Goal: Obtain resource: Download file/media

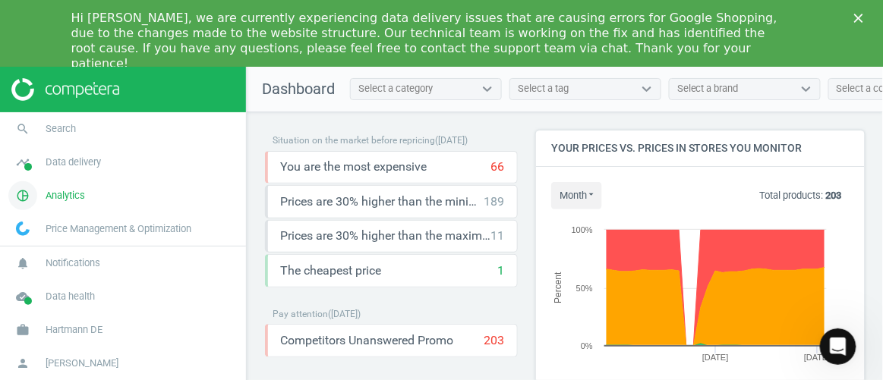
click at [71, 199] on span "Analytics" at bounding box center [65, 196] width 39 height 14
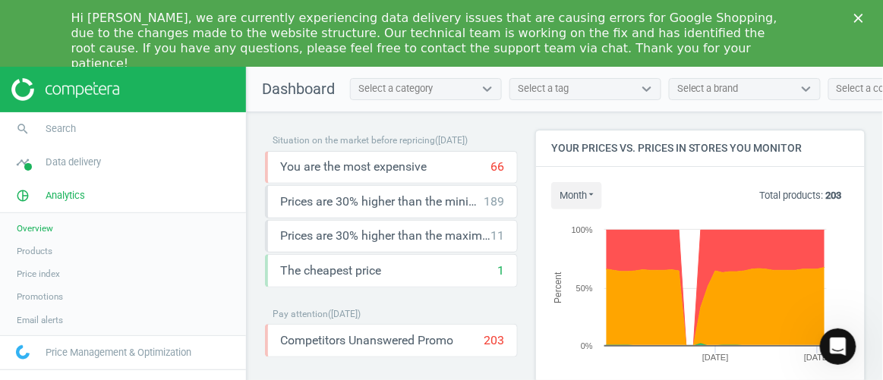
click at [33, 251] on span "Products" at bounding box center [35, 251] width 36 height 12
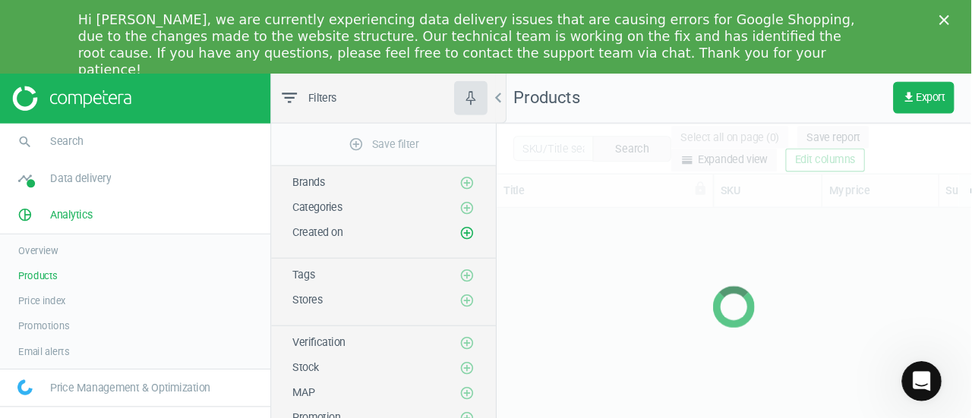
scroll to position [210, 421]
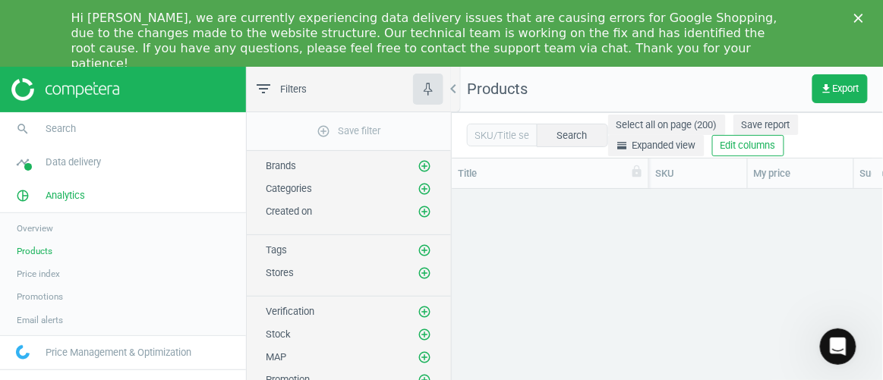
click at [858, 20] on icon "Close" at bounding box center [858, 18] width 9 height 9
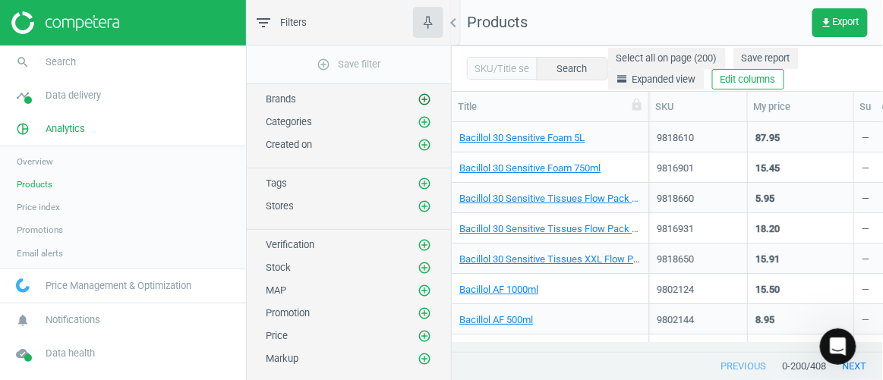
click at [422, 97] on icon "add_circle_outline" at bounding box center [425, 100] width 14 height 14
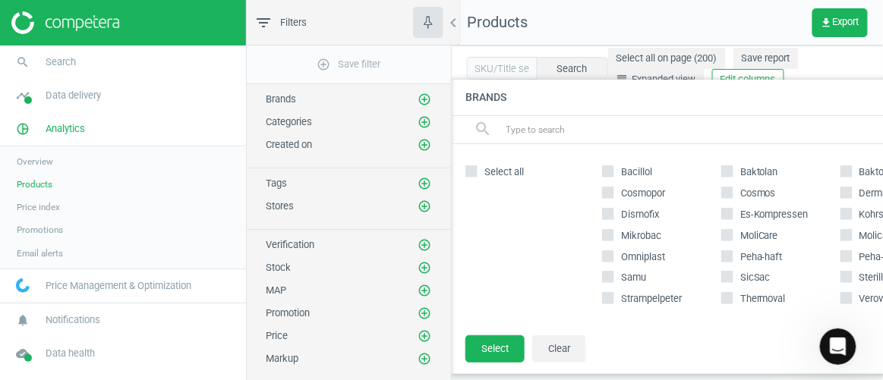
click at [750, 238] on span "MoliCare" at bounding box center [759, 236] width 44 height 14
click at [733, 238] on input "MoliCare" at bounding box center [728, 235] width 10 height 10
checkbox input "true"
click at [856, 234] on span "Molicare" at bounding box center [877, 236] width 43 height 14
click at [851, 234] on input "Molicare" at bounding box center [846, 235] width 10 height 10
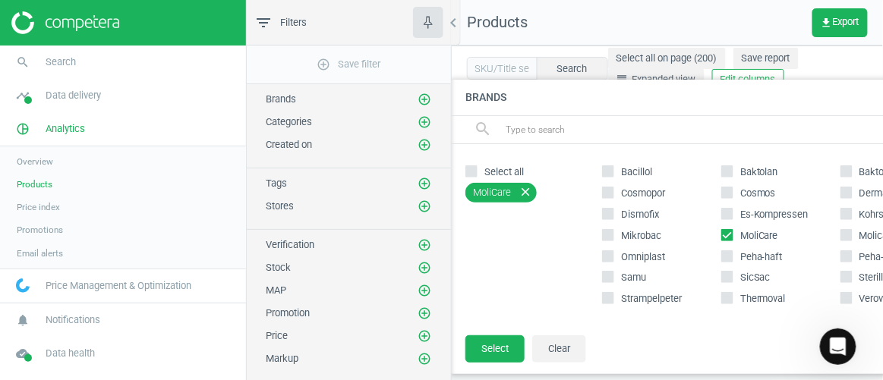
checkbox input "true"
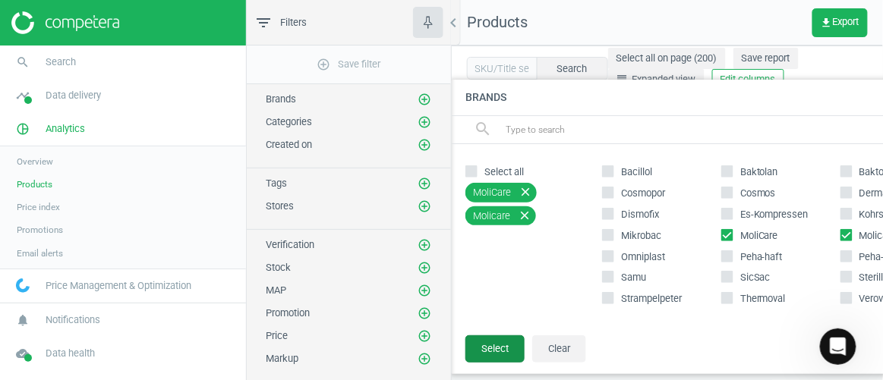
click at [506, 346] on button "Select" at bounding box center [494, 349] width 59 height 27
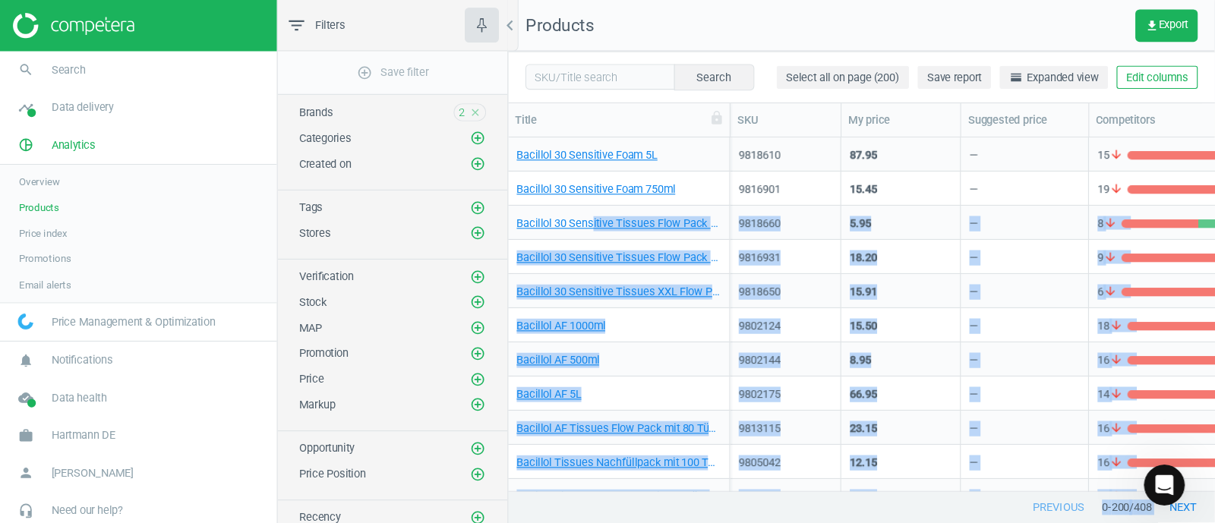
scroll to position [343, 748]
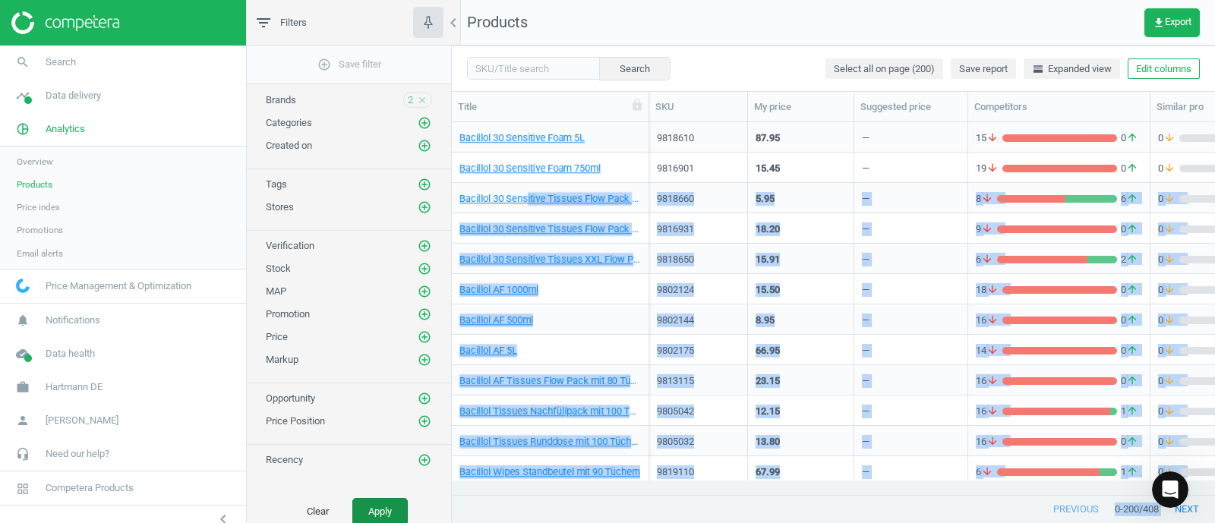
drag, startPoint x: 765, startPoint y: 21, endPoint x: 373, endPoint y: 514, distance: 629.4
click at [373, 380] on button "Apply" at bounding box center [379, 511] width 55 height 27
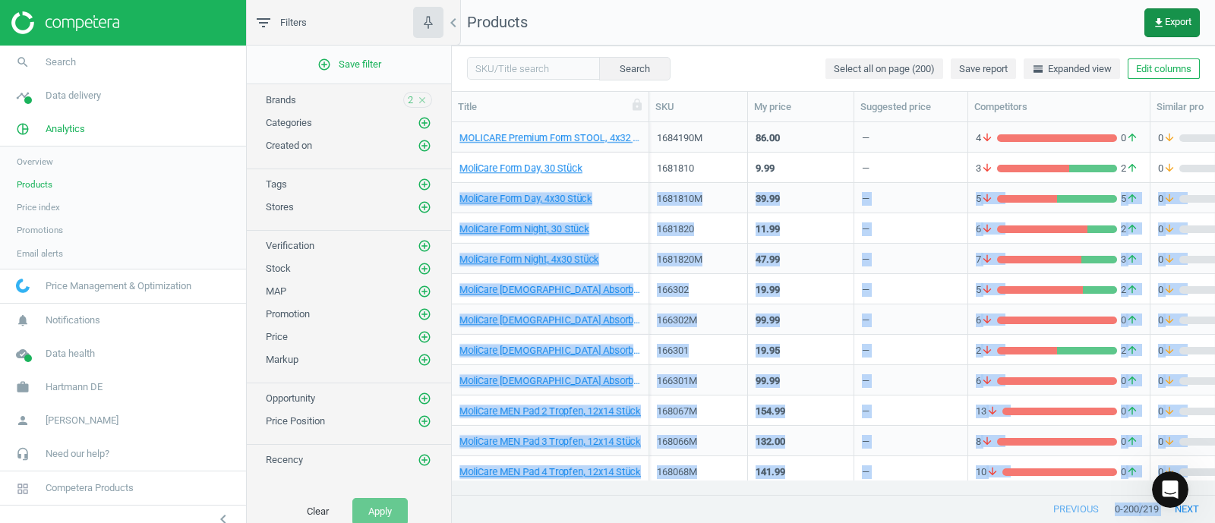
click at [882, 24] on span "get_app Export" at bounding box center [1171, 23] width 39 height 12
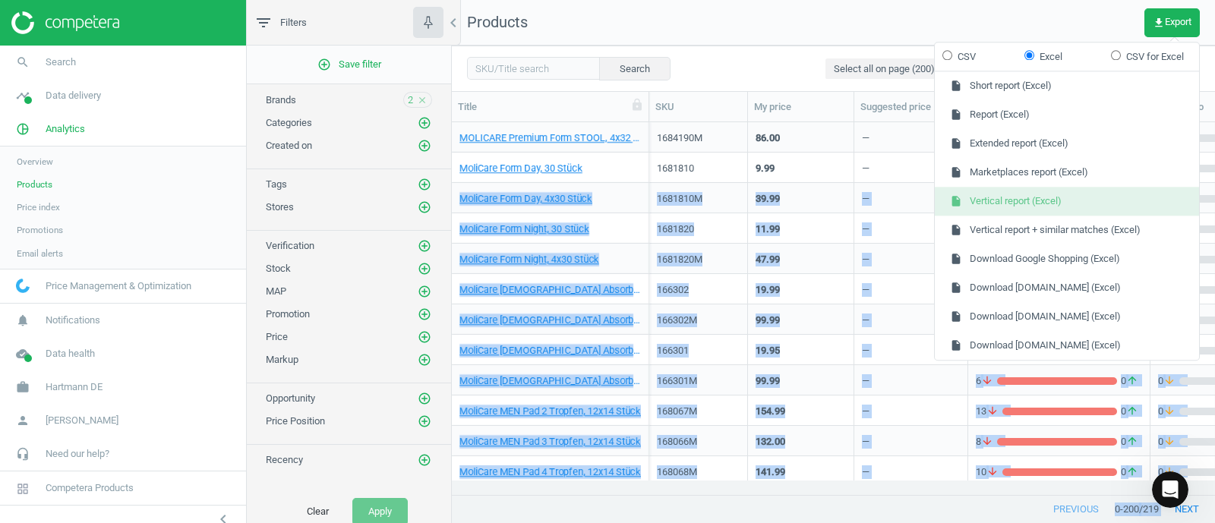
click at [882, 199] on button "insert_drive_file Vertical report (Excel)" at bounding box center [1066, 202] width 264 height 29
